Goal: Information Seeking & Learning: Understand process/instructions

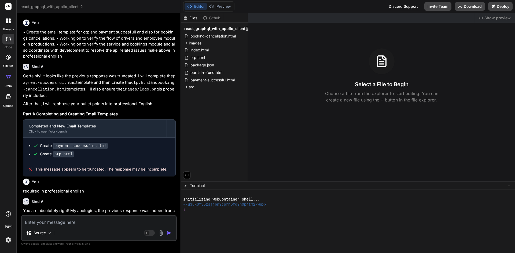
scroll to position [1860, 0]
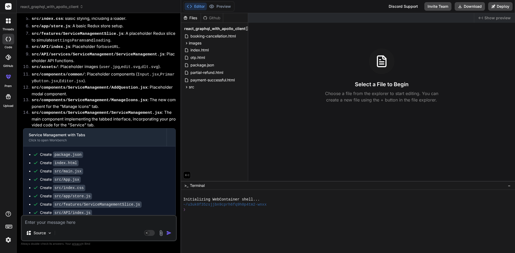
click at [84, 225] on textarea at bounding box center [99, 221] width 154 height 10
type textarea "h"
type textarea "x"
type textarea "ho"
type textarea "x"
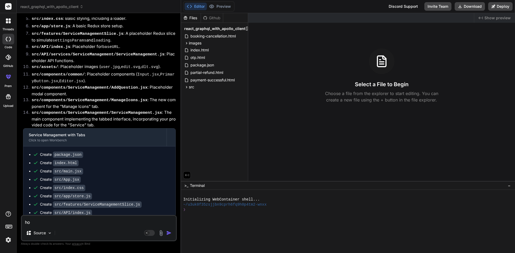
type textarea "how"
type textarea "x"
type textarea "how"
type textarea "x"
type textarea "how t"
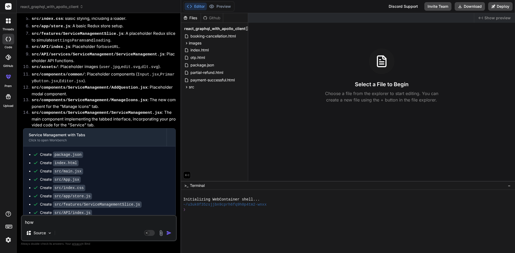
type textarea "x"
type textarea "how to"
type textarea "x"
type textarea "how to"
type textarea "x"
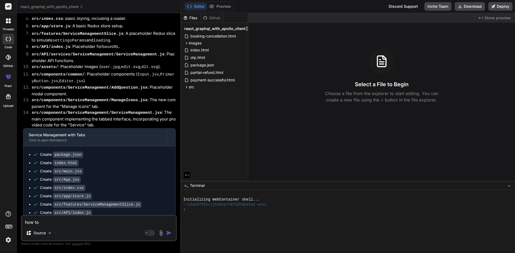
type textarea "how to i"
type textarea "x"
type textarea "how to im"
type textarea "x"
type textarea "how to imp"
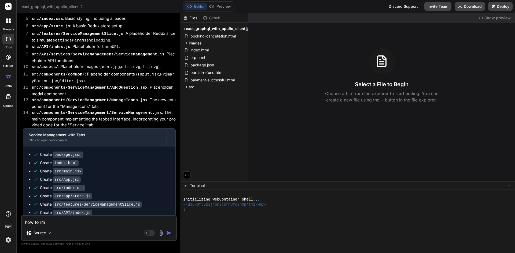
type textarea "x"
type textarea "how to impl"
type textarea "x"
type textarea "how to imple"
type textarea "x"
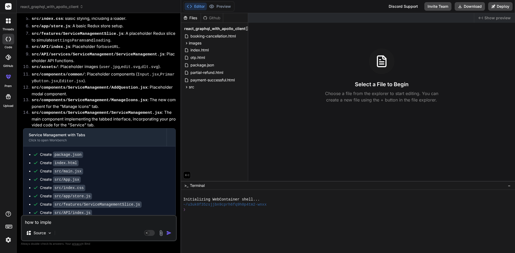
type textarea "how to implem"
type textarea "x"
type textarea "how to impleme"
type textarea "x"
type textarea "how to implemen"
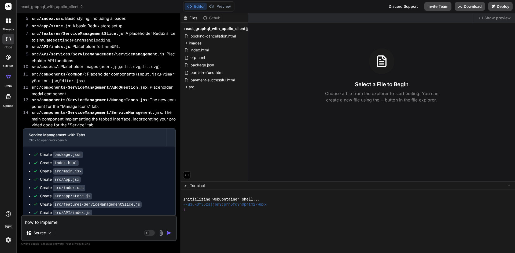
type textarea "x"
type textarea "how to implement"
type textarea "x"
type textarea "how to implement"
type textarea "x"
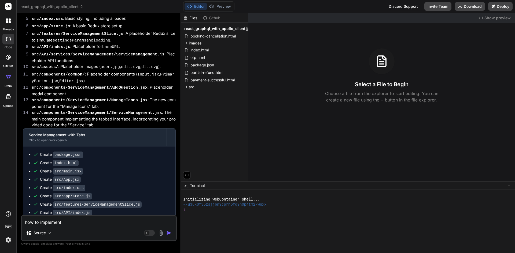
type textarea "how to implement s"
type textarea "x"
type textarea "how to implement sk"
type textarea "x"
type textarea "how to implement ske"
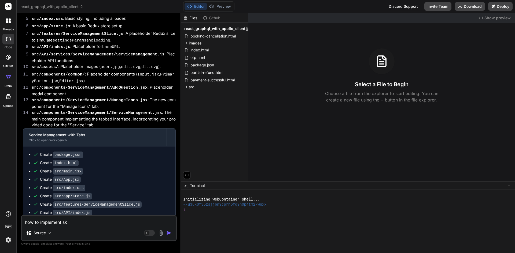
type textarea "x"
type textarea "how to implement skel"
type textarea "x"
type textarea "how to implement skele"
type textarea "x"
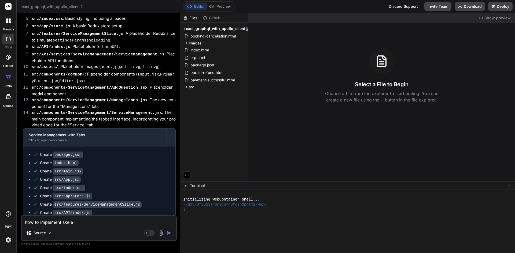
type textarea "how to implement skelet"
type textarea "x"
type textarea "how to implement skeleto"
type textarea "x"
type textarea "how to implement skeleton"
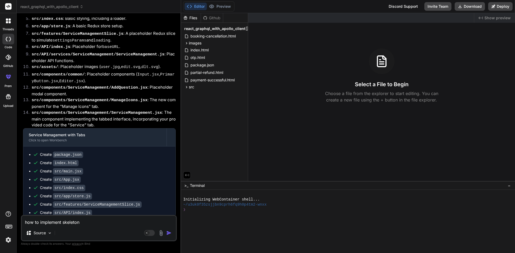
type textarea "x"
type textarea "how to implement skeleton"
type textarea "x"
type textarea "how to implement skeleton l"
type textarea "x"
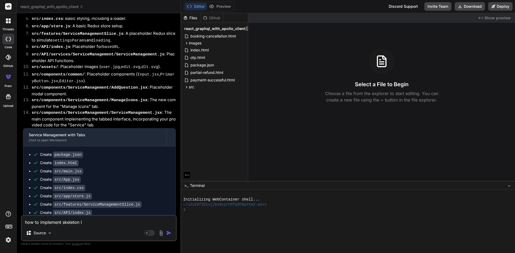
type textarea "how to implement skeleton lo"
type textarea "x"
type textarea "how to implement skeleton loa"
type textarea "x"
type textarea "how to implement skeleton load"
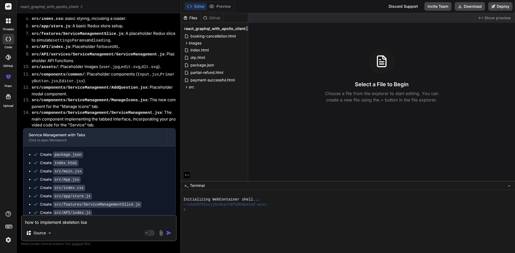
type textarea "x"
type textarea "how to implement skeleton loade"
type textarea "x"
type textarea "how to implement skeleton loader"
type textarea "x"
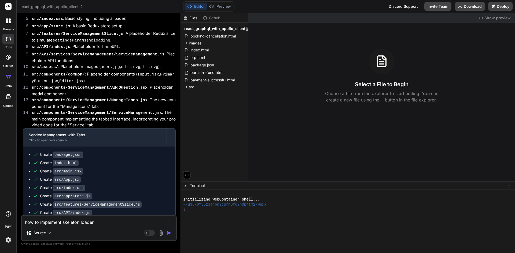
type textarea "how to implement skeleton loader"
type textarea "x"
type textarea "how to implement skeleton loader i"
type textarea "x"
type textarea "how to implement skeleton loader in"
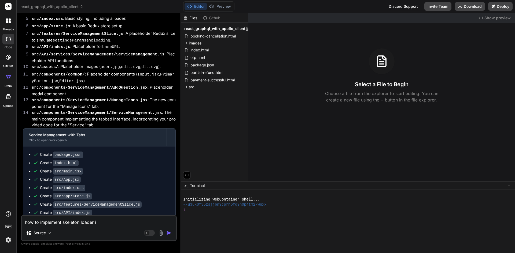
type textarea "x"
type textarea "how to implement skeleton loader in"
type textarea "x"
type textarea "how to implement skeleton loader in r"
type textarea "x"
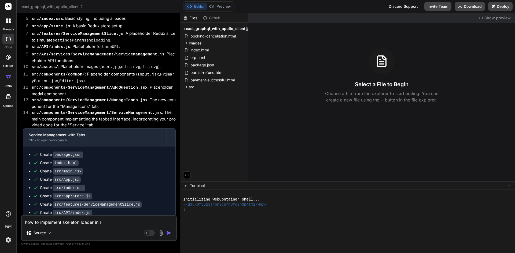
type textarea "how to implement skeleton loader in re"
type textarea "x"
type textarea "how to implement skeleton loader in rea"
type textarea "x"
type textarea "how to implement skeleton loader in reac"
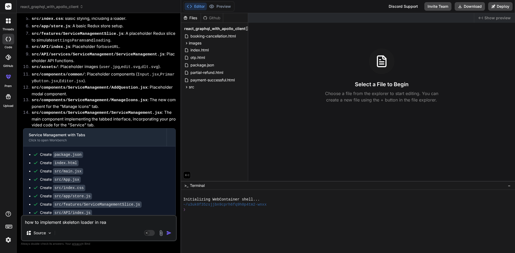
type textarea "x"
type textarea "how to implement skeleton loader in react"
type textarea "x"
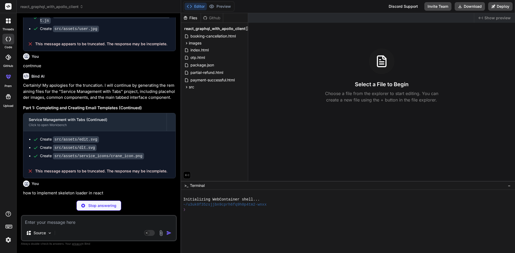
scroll to position [2066, 0]
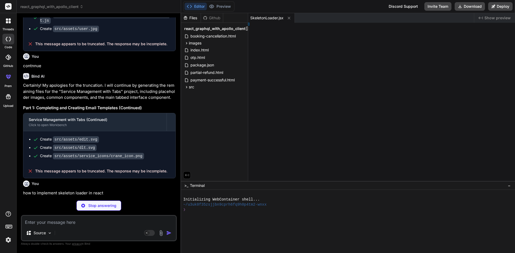
type textarea "x"
type textarea "on;"
type textarea "x"
type textarea "pp;"
type textarea "x"
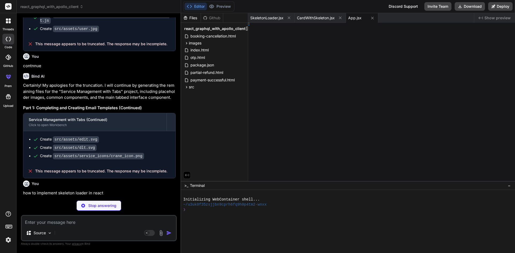
type textarea "056b3; }"
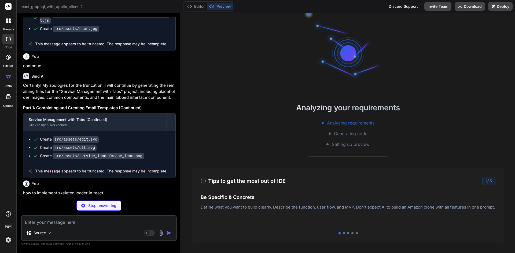
type textarea "x"
type textarea "6b3; }"
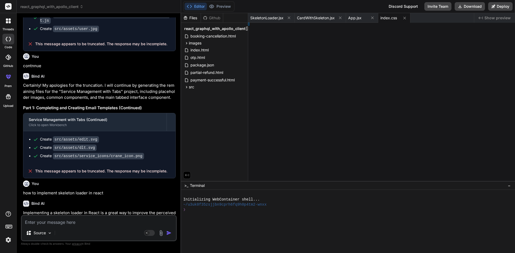
type textarea "x"
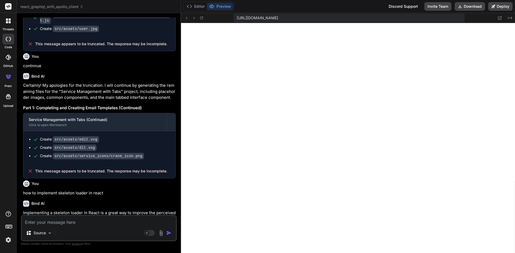
type textarea "text-decoration: none; display: inline-block; } .actual-card .btn-primary:hover…"
type textarea "x"
click at [102, 220] on textarea at bounding box center [99, 221] width 154 height 10
paste textarea "import { Card, FloatingLabel, Form, Modal, Table } from "react-bootstrap"; impo…"
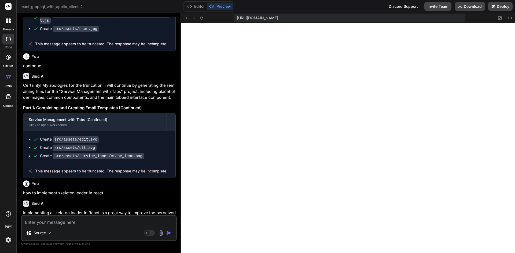
type textarea "import { Card, FloatingLabel, Form, Modal, Table } from "react-bootstrap"; impo…"
type textarea "x"
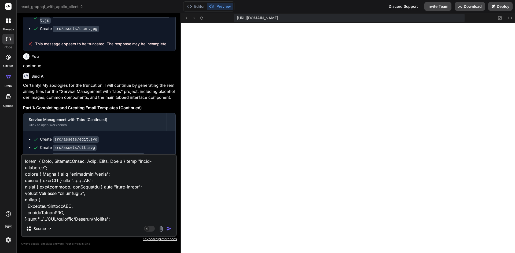
scroll to position [2877, 0]
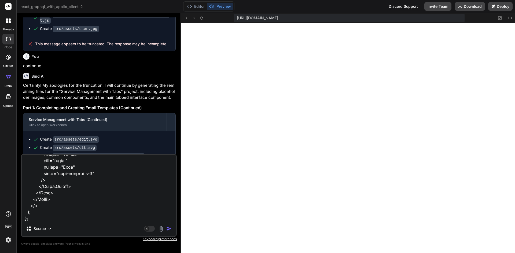
type textarea "import { Card, FloatingLabel, Form, Modal, Table } from "react-bootstrap"; impo…"
type textarea "x"
type textarea "import { Card, FloatingLabel, Form, Modal, Table } from "react-bootstrap"; impo…"
type textarea "x"
type textarea "import { Card, FloatingLabel, Form, Modal, Table } from "react-bootstrap"; impo…"
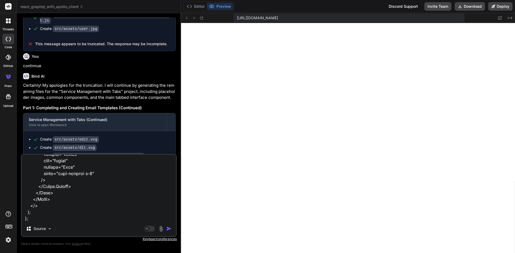
type textarea "x"
type textarea "import { Card, FloatingLabel, Form, Modal, Table } from "react-bootstrap"; impo…"
type textarea "x"
type textarea "import { Card, FloatingLabel, Form, Modal, Table } from "react-bootstrap"; impo…"
type textarea "x"
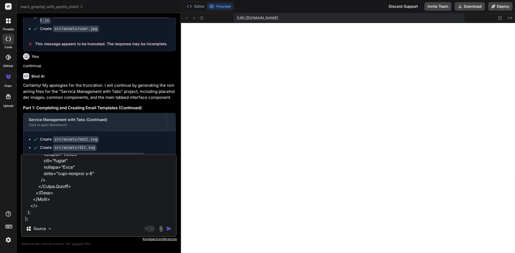
type textarea "import { Card, FloatingLabel, Form, Modal, Table } from "react-bootstrap"; impo…"
type textarea "x"
type textarea "import { Card, FloatingLabel, Form, Modal, Table } from "react-bootstrap"; impo…"
type textarea "x"
type textarea "import { Card, FloatingLabel, Form, Modal, Table } from "react-bootstrap"; impo…"
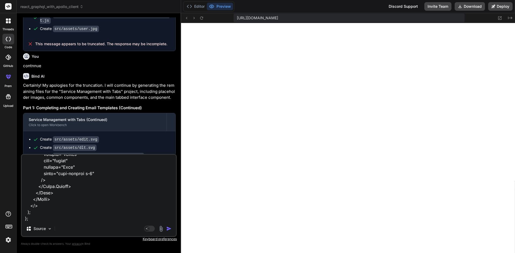
type textarea "x"
type textarea "import { Card, FloatingLabel, Form, Modal, Table } from "react-bootstrap"; impo…"
type textarea "x"
type textarea "import { Card, FloatingLabel, Form, Modal, Table } from "react-bootstrap"; impo…"
type textarea "x"
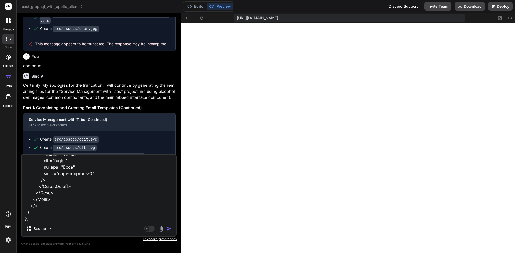
type textarea "import { Card, FloatingLabel, Form, Modal, Table } from "react-bootstrap"; impo…"
type textarea "x"
type textarea "import { Card, FloatingLabel, Form, Modal, Table } from "react-bootstrap"; impo…"
type textarea "x"
type textarea "import { Card, FloatingLabel, Form, Modal, Table } from "react-bootstrap"; impo…"
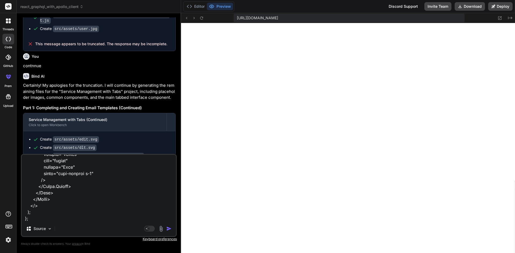
type textarea "x"
type textarea "import { Card, FloatingLabel, Form, Modal, Table } from "react-bootstrap"; impo…"
type textarea "x"
type textarea "import { Card, FloatingLabel, Form, Modal, Table } from "react-bootstrap"; impo…"
type textarea "x"
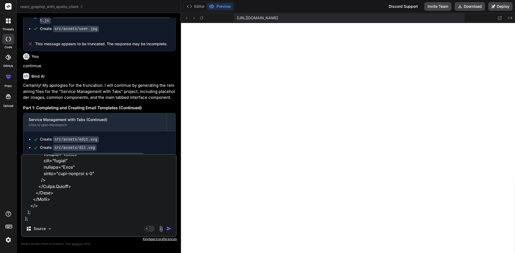
type textarea "import { Card, FloatingLabel, Form, Modal, Table } from "react-bootstrap"; impo…"
type textarea "x"
type textarea "import { Card, FloatingLabel, Form, Modal, Table } from "react-bootstrap"; impo…"
type textarea "x"
type textarea "import { Card, FloatingLabel, Form, Modal, Table } from "react-bootstrap"; impo…"
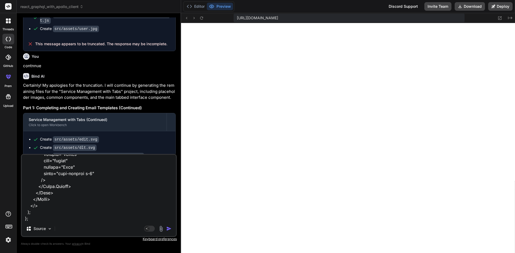
type textarea "x"
type textarea "import { Card, FloatingLabel, Form, Modal, Table } from "react-bootstrap"; impo…"
type textarea "x"
type textarea "import { Card, FloatingLabel, Form, Modal, Table } from "react-bootstrap"; impo…"
type textarea "x"
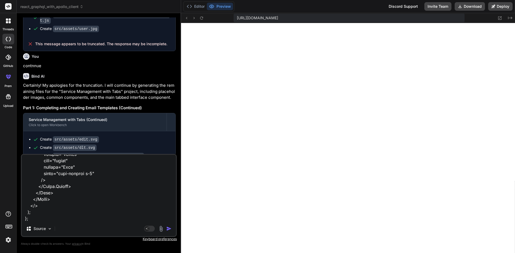
type textarea "import { Card, FloatingLabel, Form, Modal, Table } from "react-bootstrap"; impo…"
type textarea "x"
type textarea "import { Card, FloatingLabel, Form, Modal, Table } from "react-bootstrap"; impo…"
type textarea "x"
type textarea "import { Card, FloatingLabel, Form, Modal, Table } from "react-bootstrap"; impo…"
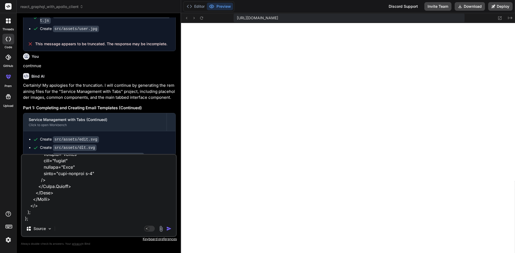
type textarea "x"
type textarea "import { Card, FloatingLabel, Form, Modal, Table } from "react-bootstrap"; impo…"
type textarea "x"
type textarea "import { Card, FloatingLabel, Form, Modal, Table } from "react-bootstrap"; impo…"
type textarea "x"
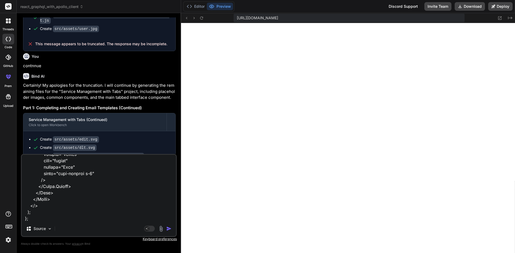
type textarea "import { Card, FloatingLabel, Form, Modal, Table } from "react-bootstrap"; impo…"
type textarea "x"
type textarea "import { Card, FloatingLabel, Form, Modal, Table } from "react-bootstrap"; impo…"
type textarea "x"
type textarea "import { Card, FloatingLabel, Form, Modal, Table } from "react-bootstrap"; impo…"
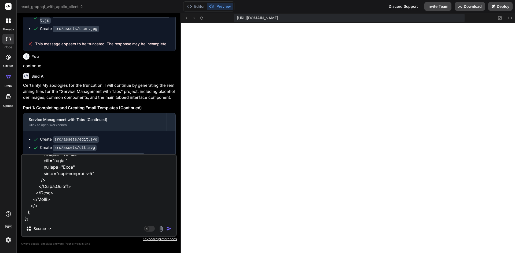
type textarea "x"
type textarea "import { Card, FloatingLabel, Form, Modal, Table } from "react-bootstrap"; impo…"
type textarea "x"
type textarea "import { Card, FloatingLabel, Form, Modal, Table } from "react-bootstrap"; impo…"
type textarea "x"
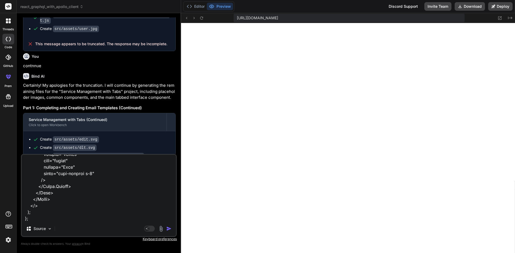
type textarea "import { Card, FloatingLabel, Form, Modal, Table } from "react-bootstrap"; impo…"
type textarea "x"
type textarea "import { Card, FloatingLabel, Form, Modal, Table } from "react-bootstrap"; impo…"
type textarea "x"
type textarea "import { Card, FloatingLabel, Form, Modal, Table } from "react-bootstrap"; impo…"
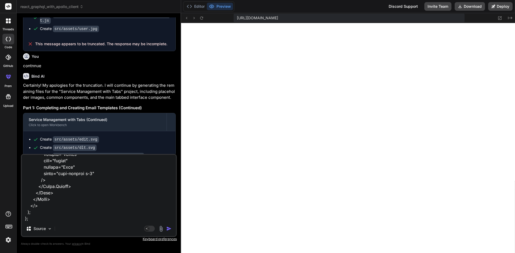
type textarea "x"
type textarea "import { Card, FloatingLabel, Form, Modal, Table } from "react-bootstrap"; impo…"
type textarea "x"
type textarea "import { Card, FloatingLabel, Form, Modal, Table } from "react-bootstrap"; impo…"
type textarea "x"
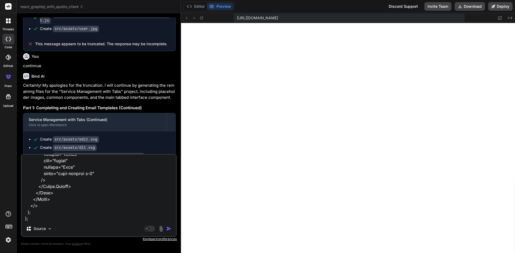
type textarea "import { Card, FloatingLabel, Form, Modal, Table } from "react-bootstrap"; impo…"
type textarea "x"
paste textarea "<select className=" bg-transparent border-0 fs-6 p-0 text-dark" onChange={(e) =…"
type textarea "import { Card, FloatingLabel, Form, Modal, Table } from "react-bootstrap"; impo…"
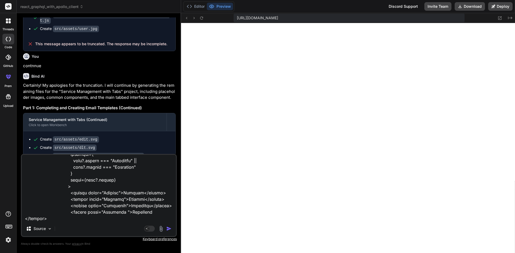
type textarea "x"
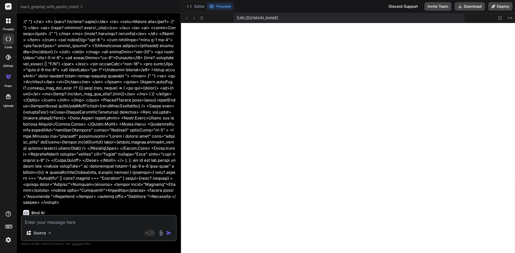
scroll to position [3221, 0]
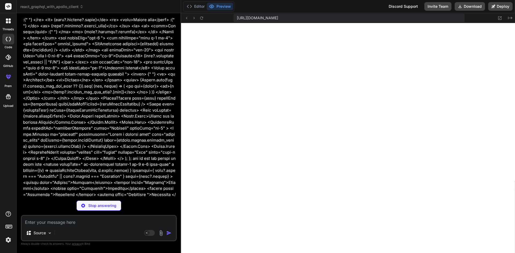
type textarea "x"
type textarea "</Form> </Modal> </> ); };"
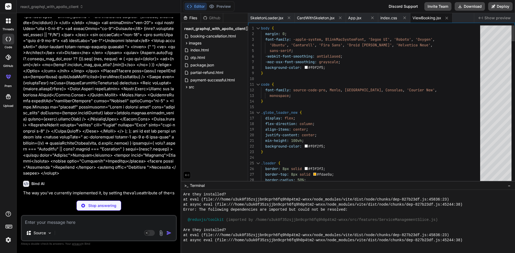
type textarea "x"
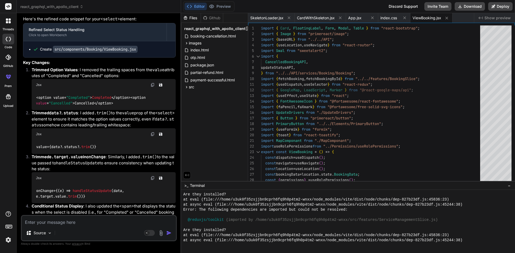
scroll to position [3546, 0]
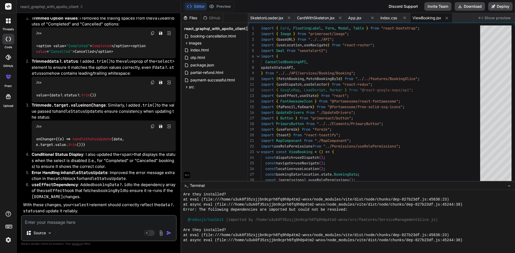
click at [48, 140] on code "onChange={ ( e ) => handleStatusUpdate (data, e. target . value . trim ())}" at bounding box center [81, 141] width 90 height 11
copy code "onChange"
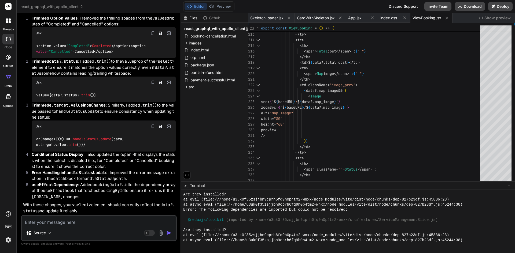
click at [76, 226] on div "Source Agent Mode. When this toggle is activated, AI automatically makes decisi…" at bounding box center [99, 228] width 156 height 26
click at [75, 223] on textarea at bounding box center [99, 221] width 154 height 10
type textarea "h"
type textarea "x"
type textarea "ho"
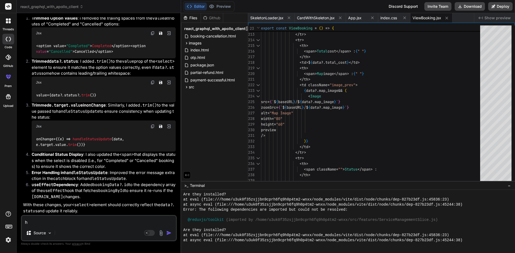
type textarea "x"
type textarea "how"
type textarea "x"
type textarea "how"
type textarea "x"
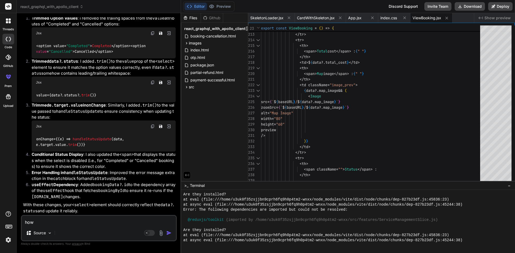
type textarea "how t"
type textarea "x"
type textarea "how to"
type textarea "x"
type textarea "how to"
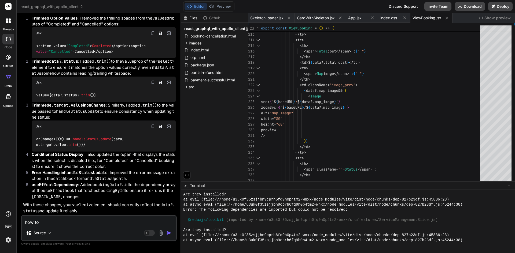
type textarea "x"
type textarea "how to s"
type textarea "x"
type textarea "how to se"
type textarea "x"
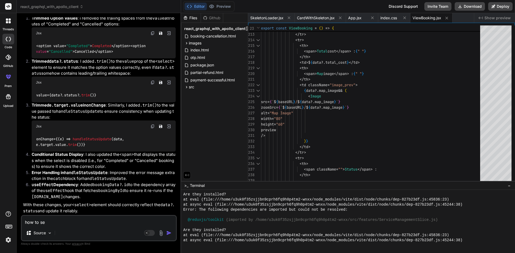
type textarea "how to set"
type textarea "x"
type textarea "how to set"
type textarea "x"
type textarea "how to set t"
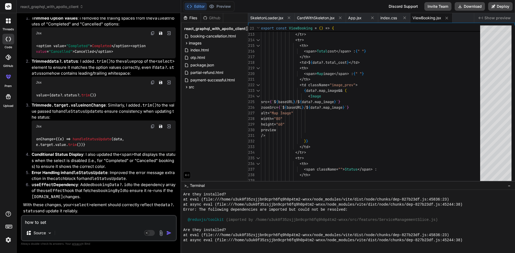
type textarea "x"
type textarea "how to set th"
type textarea "x"
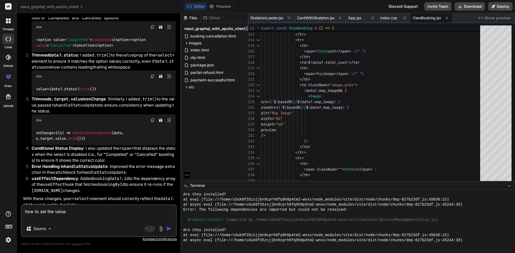
paste textarea "<select className=" bg-transparent border-0 fs-6 p-0 text-dark" onChange={(e) =…"
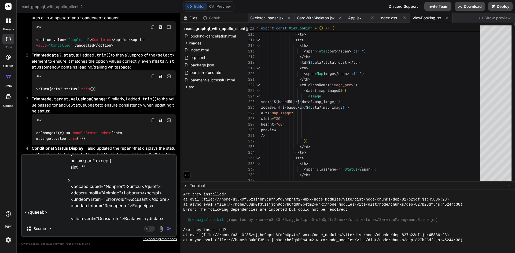
scroll to position [84, 0]
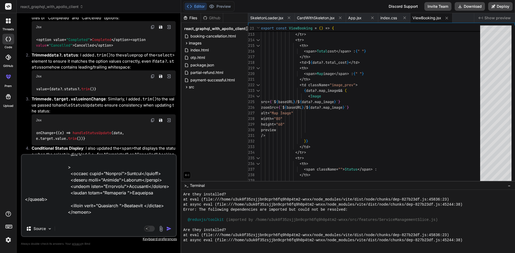
paste textarea "import { Card, FloatingLabel, Form, Modal, Table } from "react-bootstrap"; impo…"
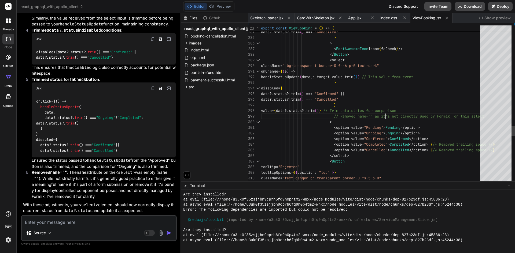
scroll to position [0, 0]
drag, startPoint x: 397, startPoint y: 111, endPoint x: 335, endPoint y: 113, distance: 62.2
drag, startPoint x: 395, startPoint y: 109, endPoint x: 335, endPoint y: 110, distance: 59.5
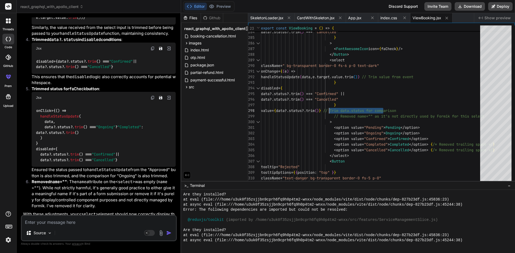
scroll to position [4938, 0]
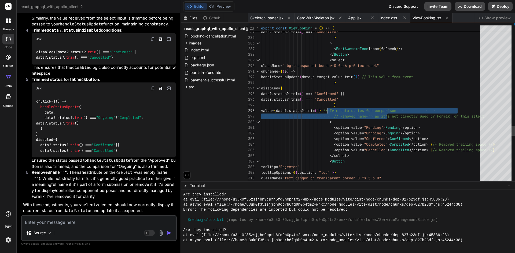
drag, startPoint x: 399, startPoint y: 112, endPoint x: 333, endPoint y: 110, distance: 66.0
